Goal: Task Accomplishment & Management: Use online tool/utility

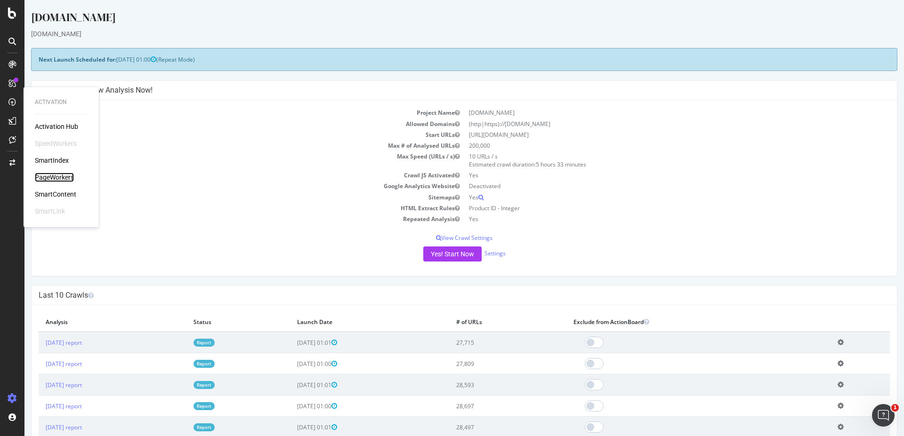
click at [67, 176] on div "PageWorkers" at bounding box center [54, 177] width 39 height 9
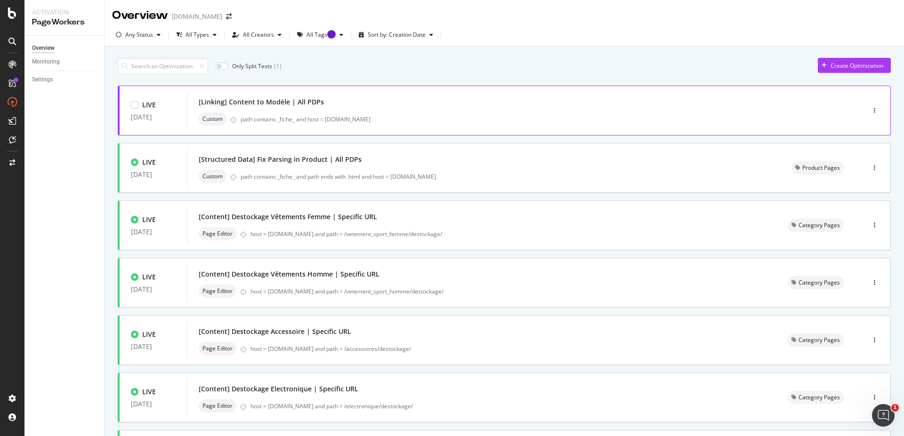
click at [259, 103] on div "[Linking] Content to Modèle | All PDPs" at bounding box center [261, 101] width 125 height 9
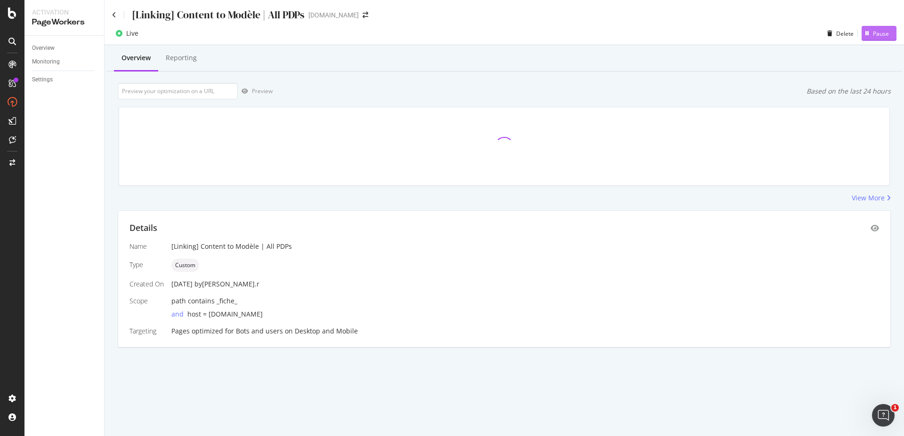
click at [873, 33] on div "Pause" at bounding box center [881, 34] width 16 height 8
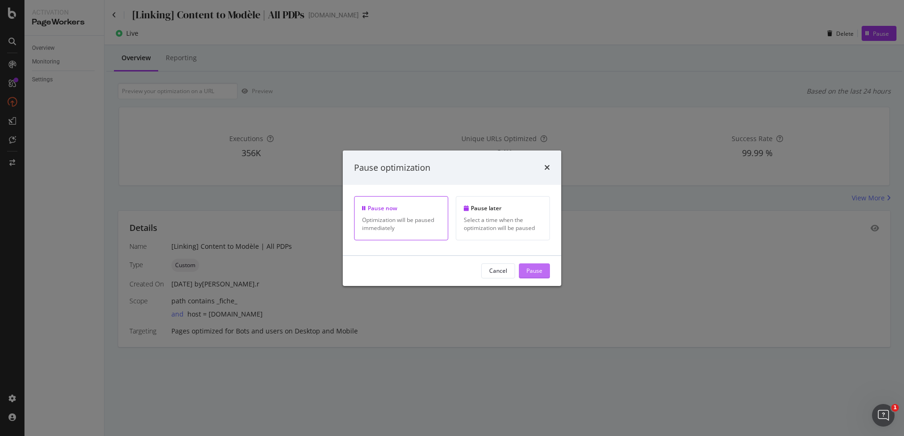
click at [537, 271] on div "Pause" at bounding box center [534, 271] width 16 height 8
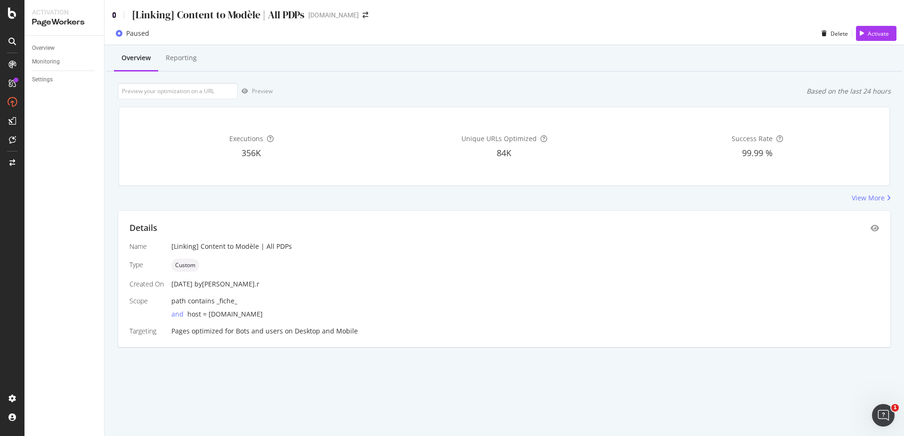
click at [115, 14] on icon at bounding box center [114, 15] width 4 height 7
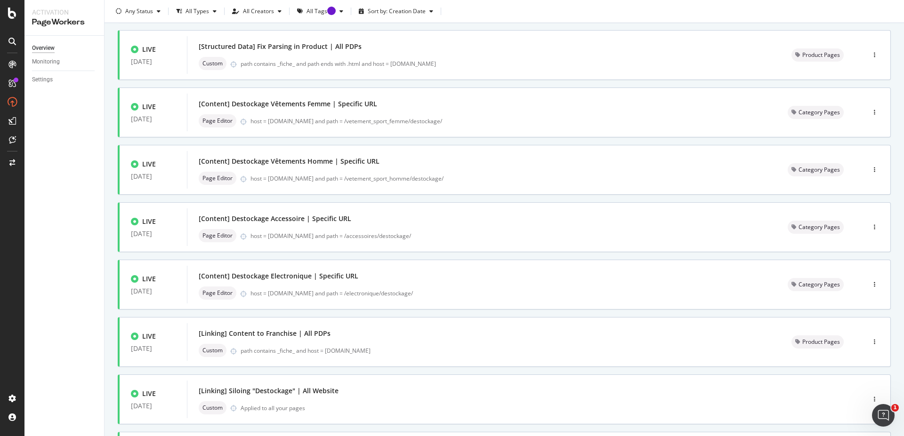
scroll to position [277, 0]
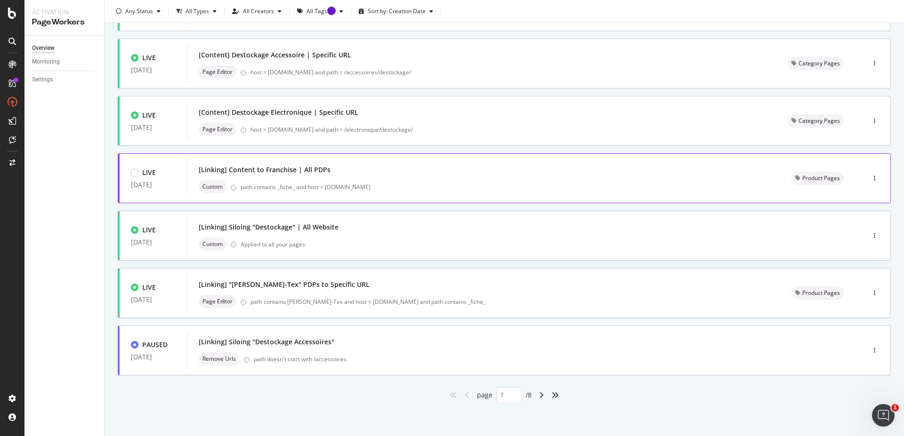
click at [290, 167] on div "[Linking] Content to Franchise | All PDPs" at bounding box center [265, 169] width 132 height 9
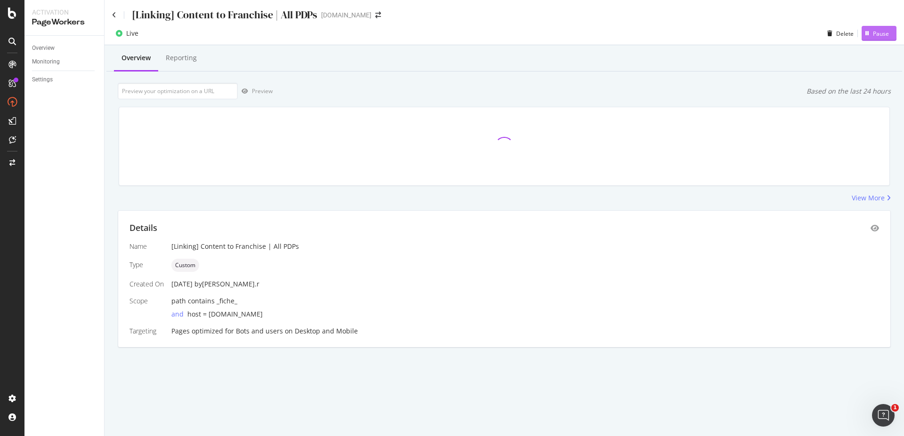
click at [876, 35] on div "Pause" at bounding box center [881, 34] width 16 height 8
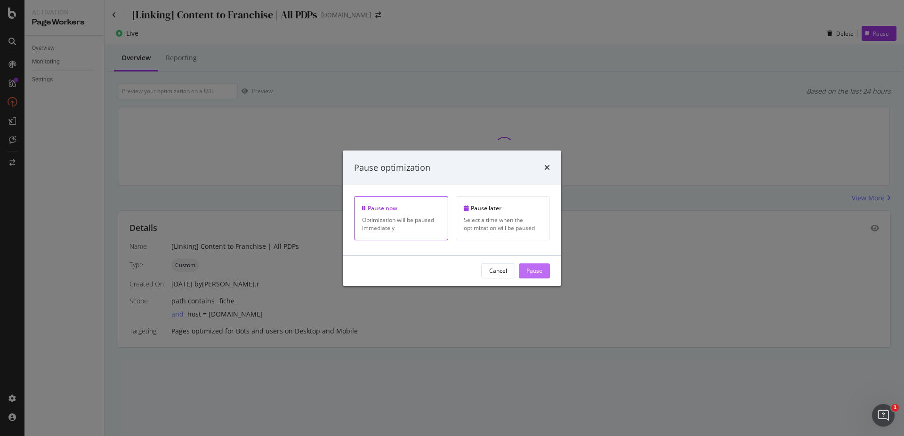
click at [534, 272] on div "Pause" at bounding box center [534, 271] width 16 height 8
